Goal: Task Accomplishment & Management: Manage account settings

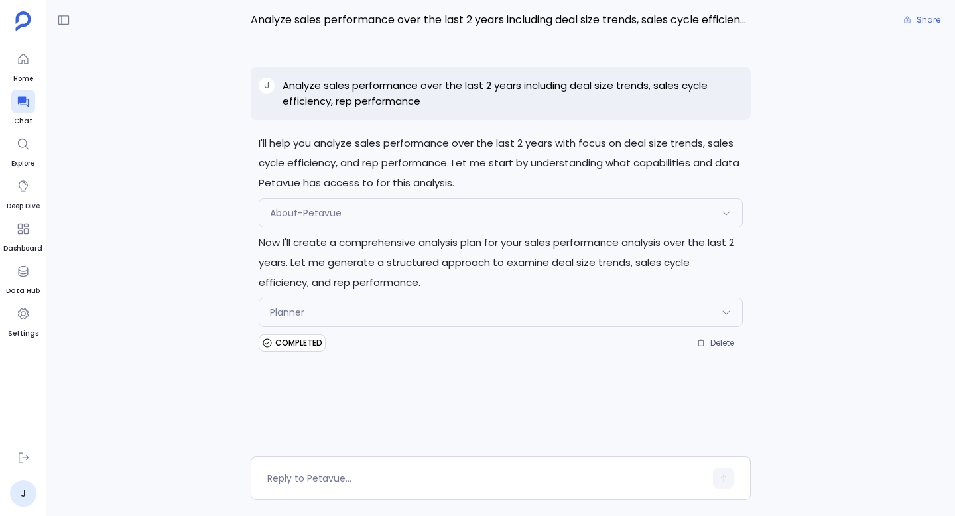
click at [499, 306] on div "Planner" at bounding box center [500, 312] width 483 height 28
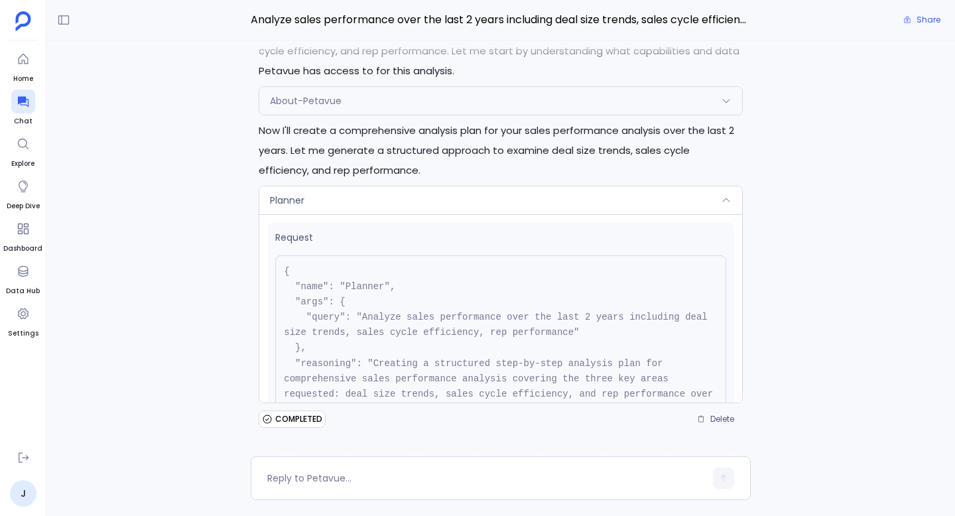
scroll to position [135, 0]
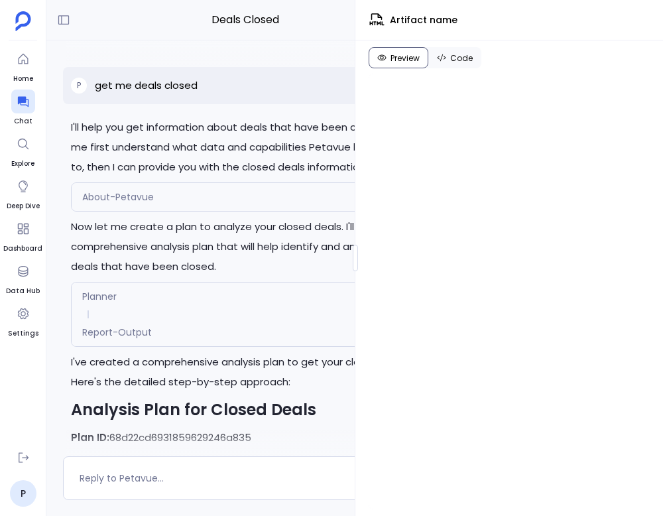
scroll to position [440, 0]
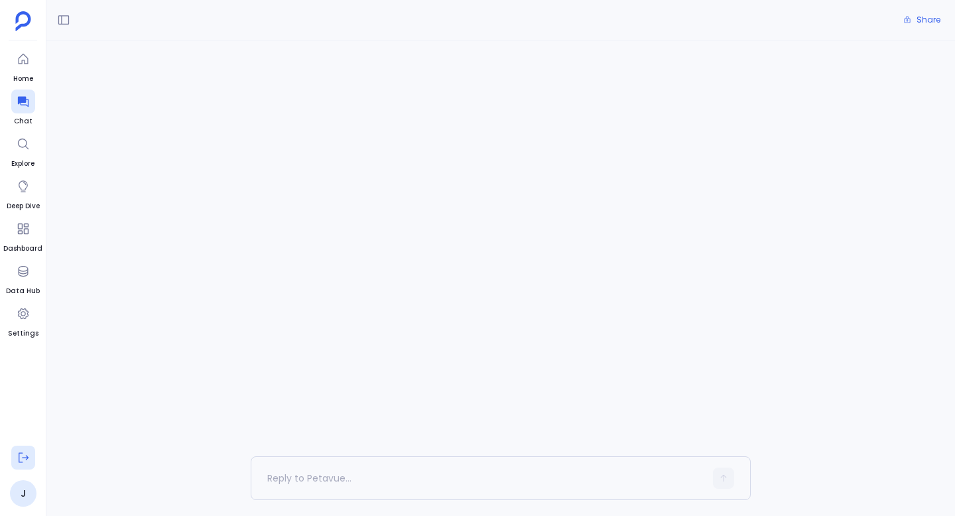
click at [23, 459] on icon at bounding box center [23, 457] width 13 height 13
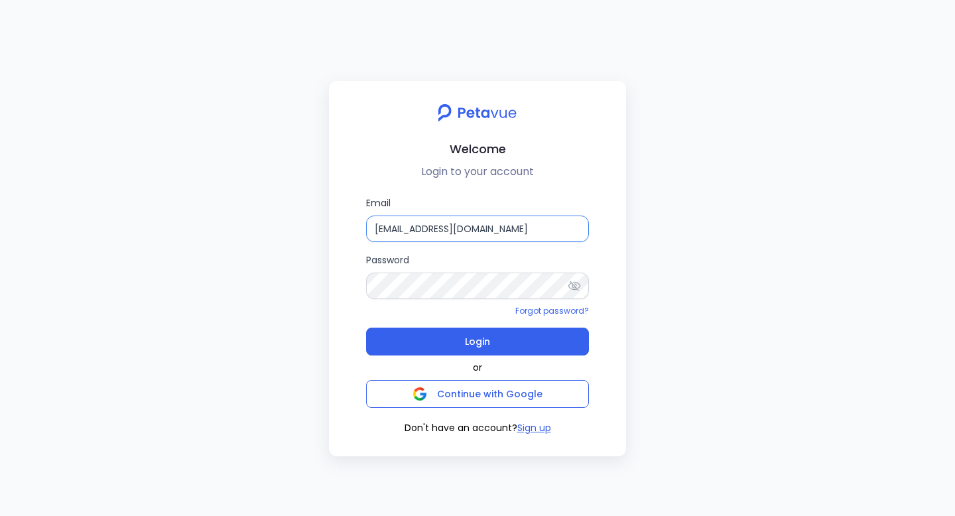
click at [425, 231] on input "[EMAIL_ADDRESS][DOMAIN_NAME]" at bounding box center [477, 228] width 223 height 27
type input "[PERSON_NAME][EMAIL_ADDRESS][PERSON_NAME][DOMAIN_NAME]"
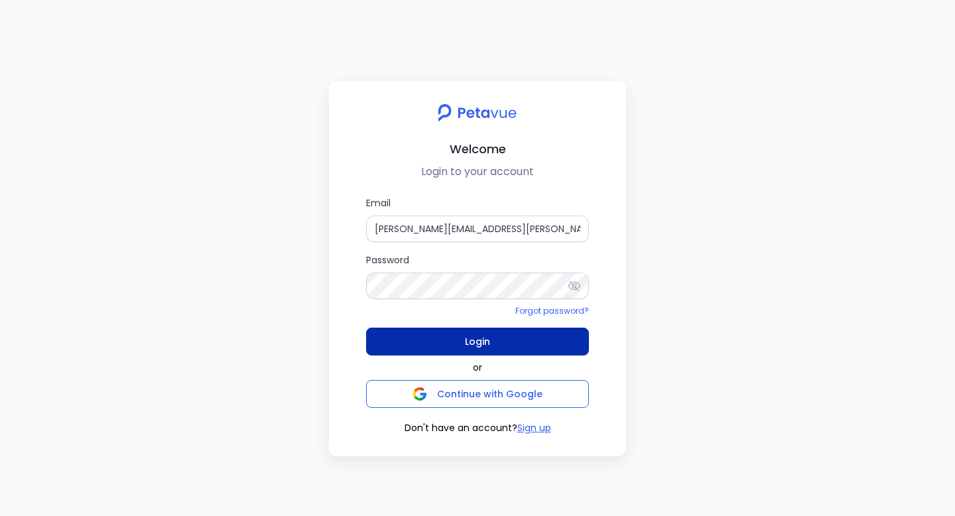
click at [489, 343] on span "Login" at bounding box center [477, 341] width 25 height 19
